Goal: Task Accomplishment & Management: Manage account settings

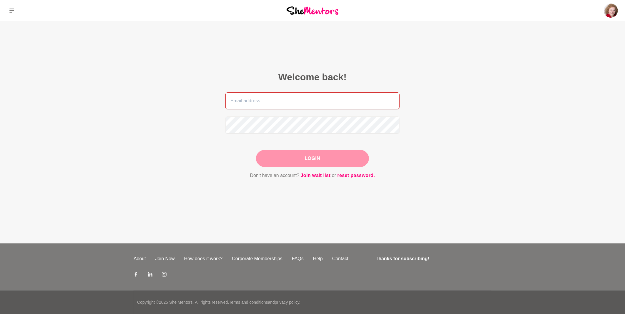
type input "[EMAIL_ADDRESS][DOMAIN_NAME]"
click at [323, 156] on div "Login" at bounding box center [312, 158] width 113 height 17
click at [314, 158] on button "Login" at bounding box center [312, 158] width 113 height 17
